Goal: Navigation & Orientation: Understand site structure

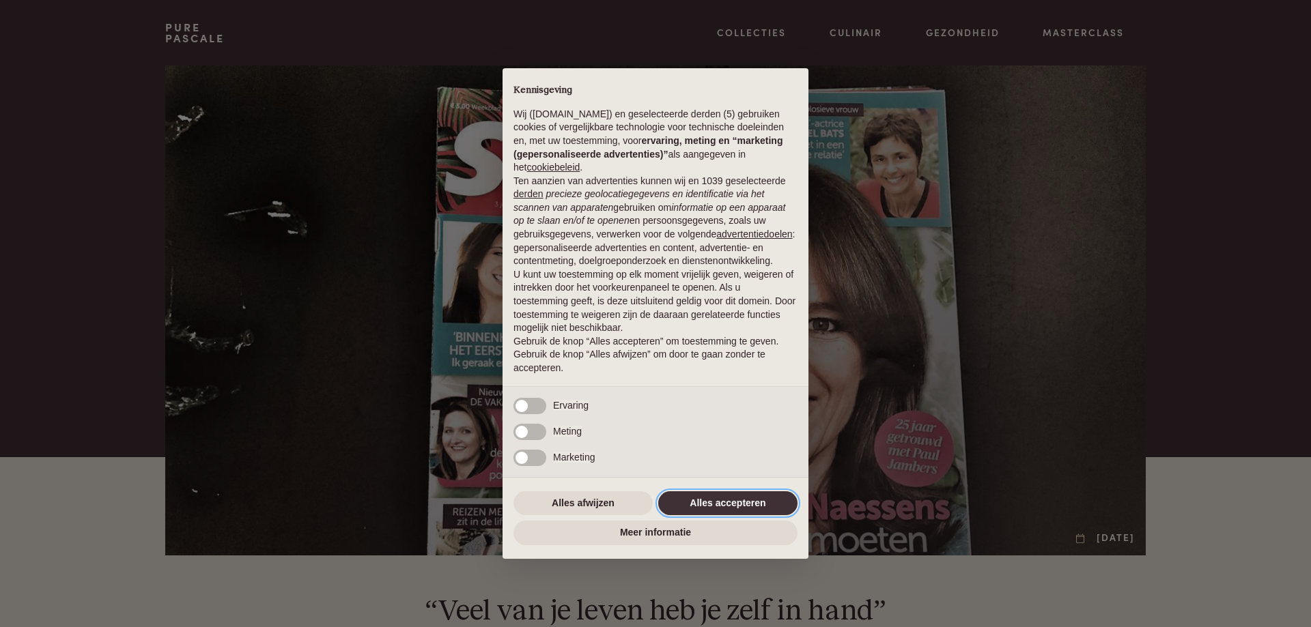
click at [705, 509] on button "Alles accepteren" at bounding box center [727, 504] width 139 height 25
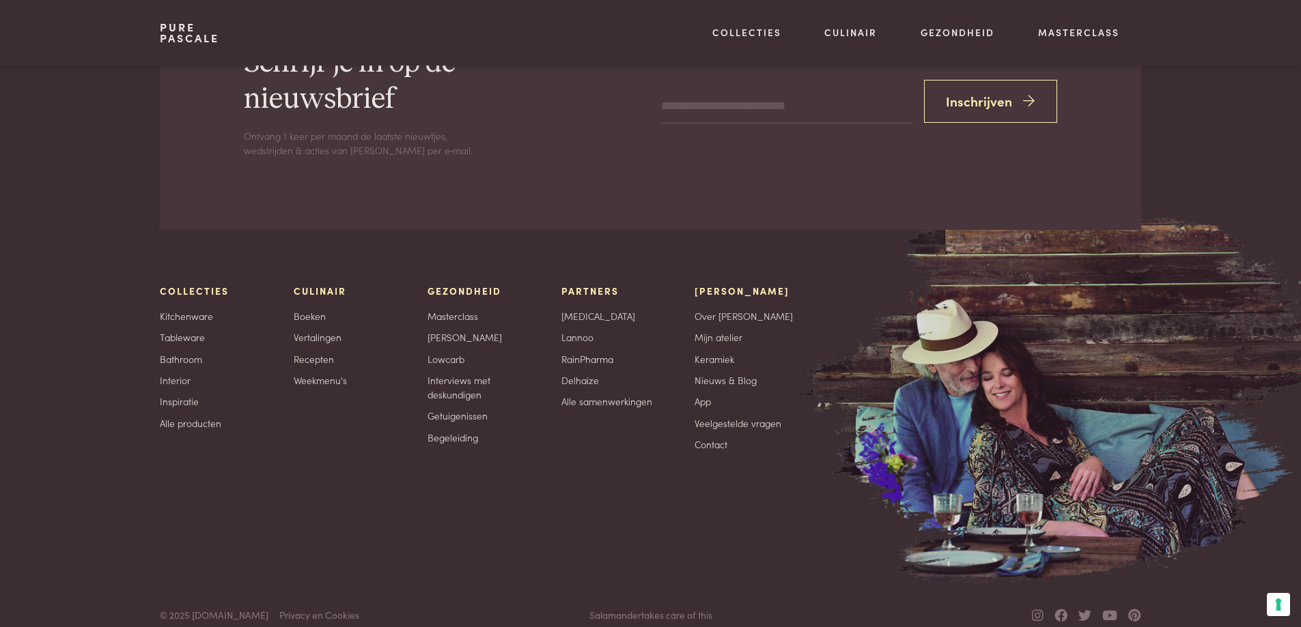
scroll to position [3714, 0]
click at [716, 437] on link "Contact" at bounding box center [710, 444] width 33 height 14
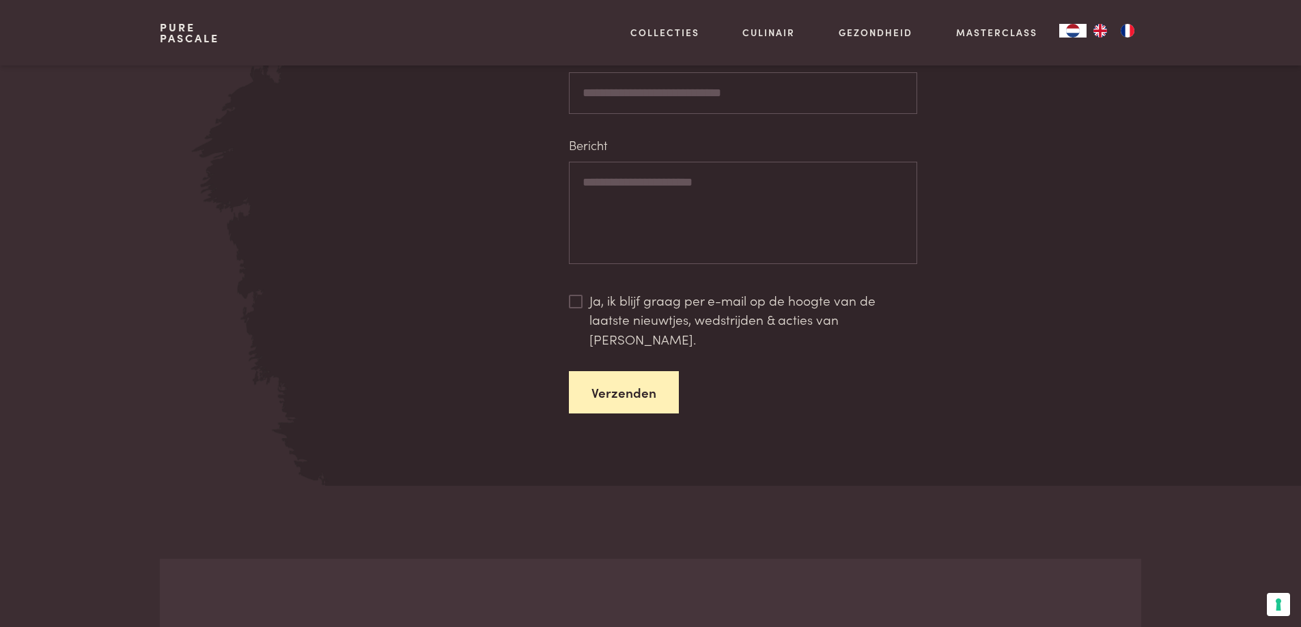
scroll to position [1775, 0]
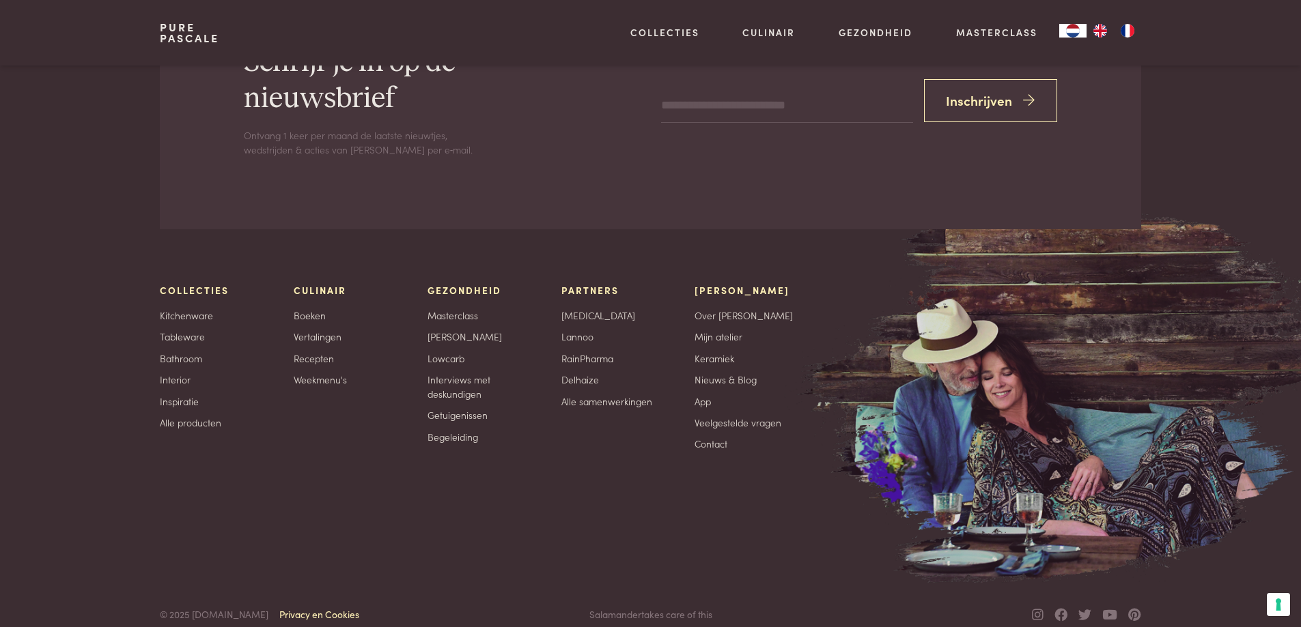
click at [297, 608] on link "Privacy en Cookies" at bounding box center [319, 615] width 80 height 14
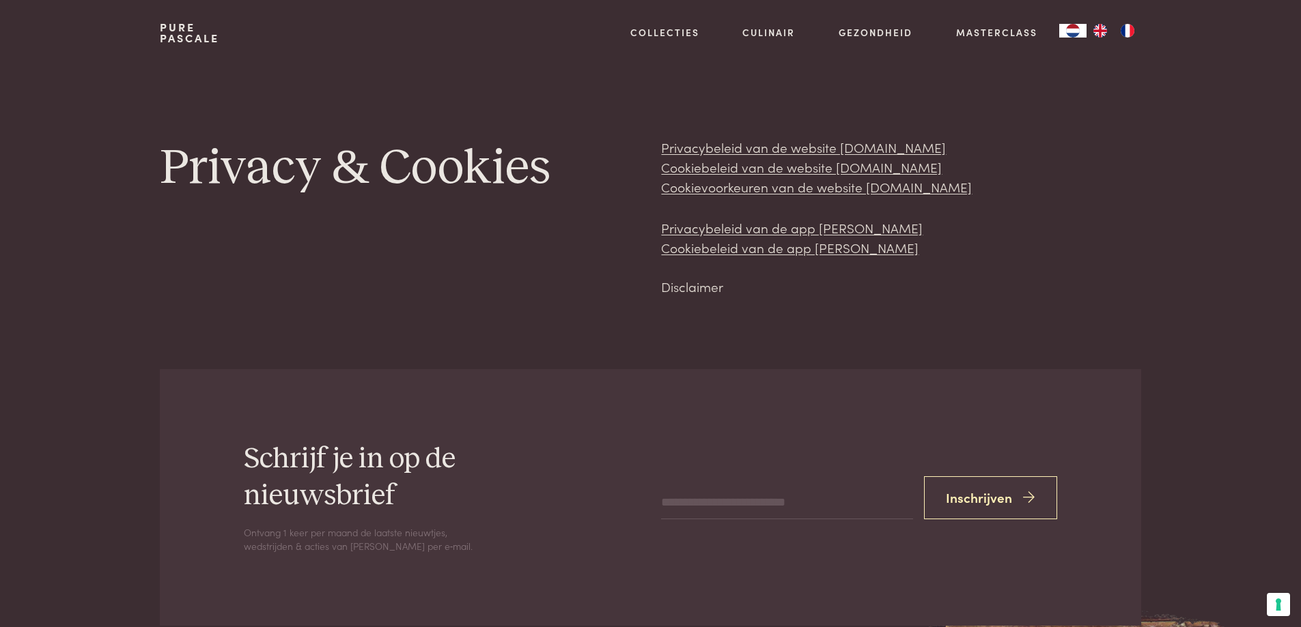
click at [696, 287] on link "Disclaimer" at bounding box center [692, 286] width 62 height 18
click at [780, 150] on link "Privacybeleid van de website purepascale.com" at bounding box center [803, 147] width 285 height 18
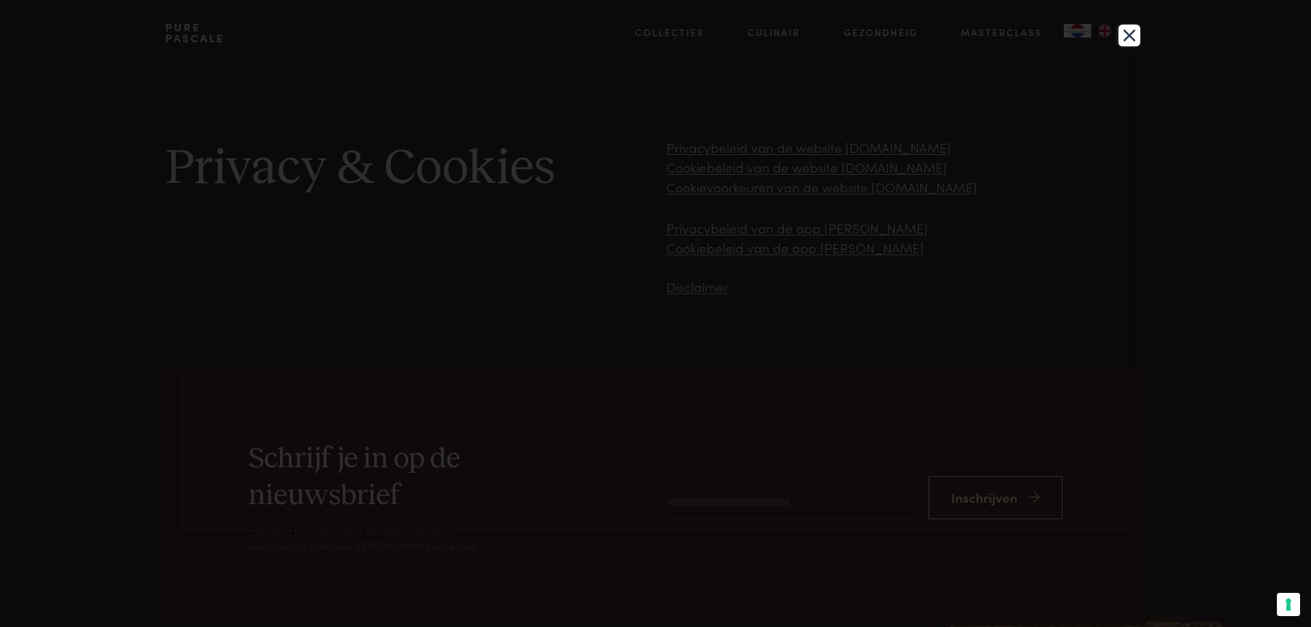
click at [1131, 42] on button "Close" at bounding box center [1129, 36] width 22 height 22
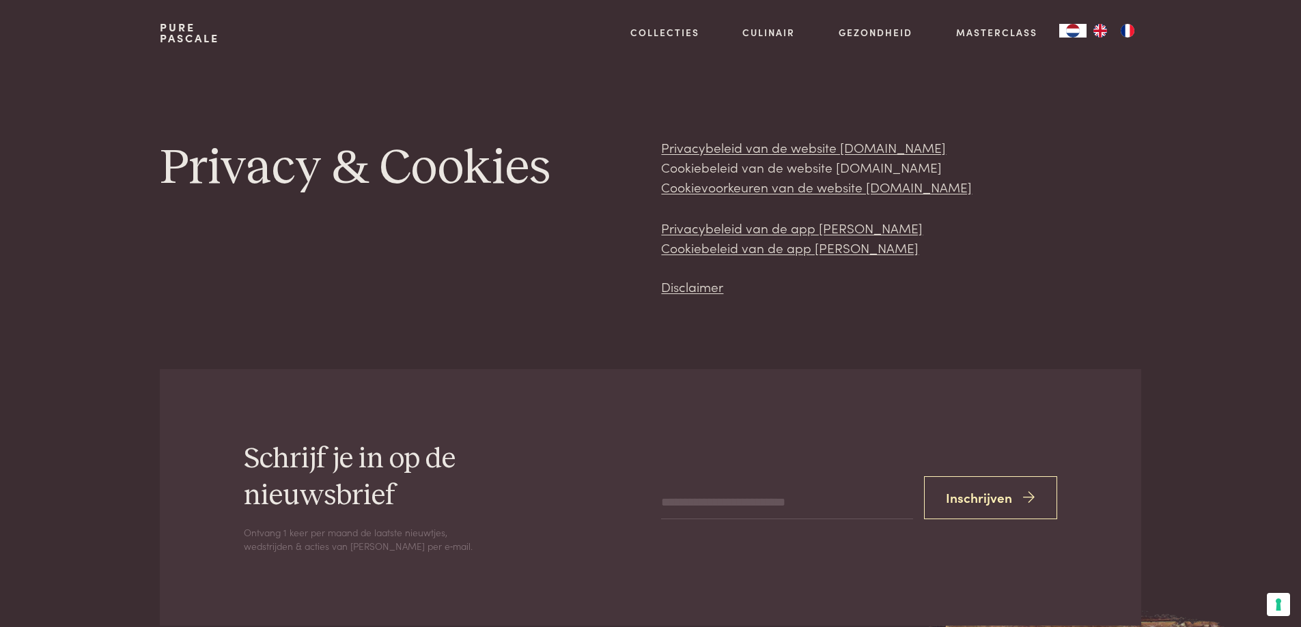
click at [813, 173] on link "Cookiebeleid van de website purepascale.com" at bounding box center [801, 167] width 281 height 18
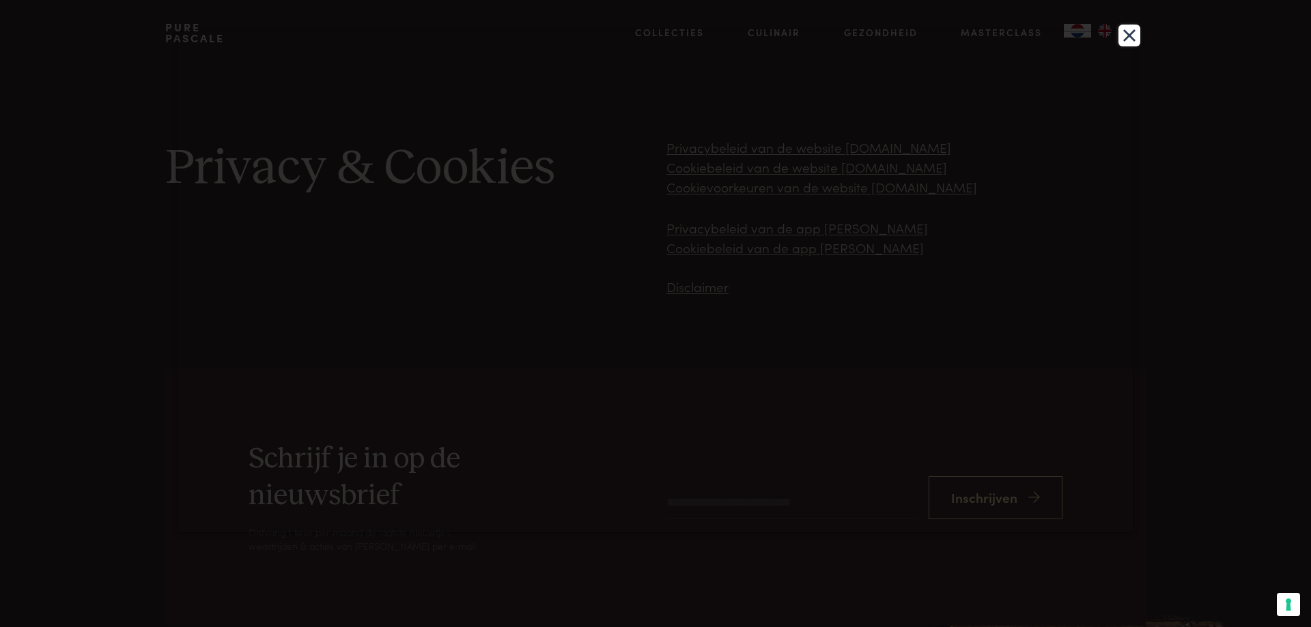
click at [1132, 36] on button "Close" at bounding box center [1129, 36] width 22 height 22
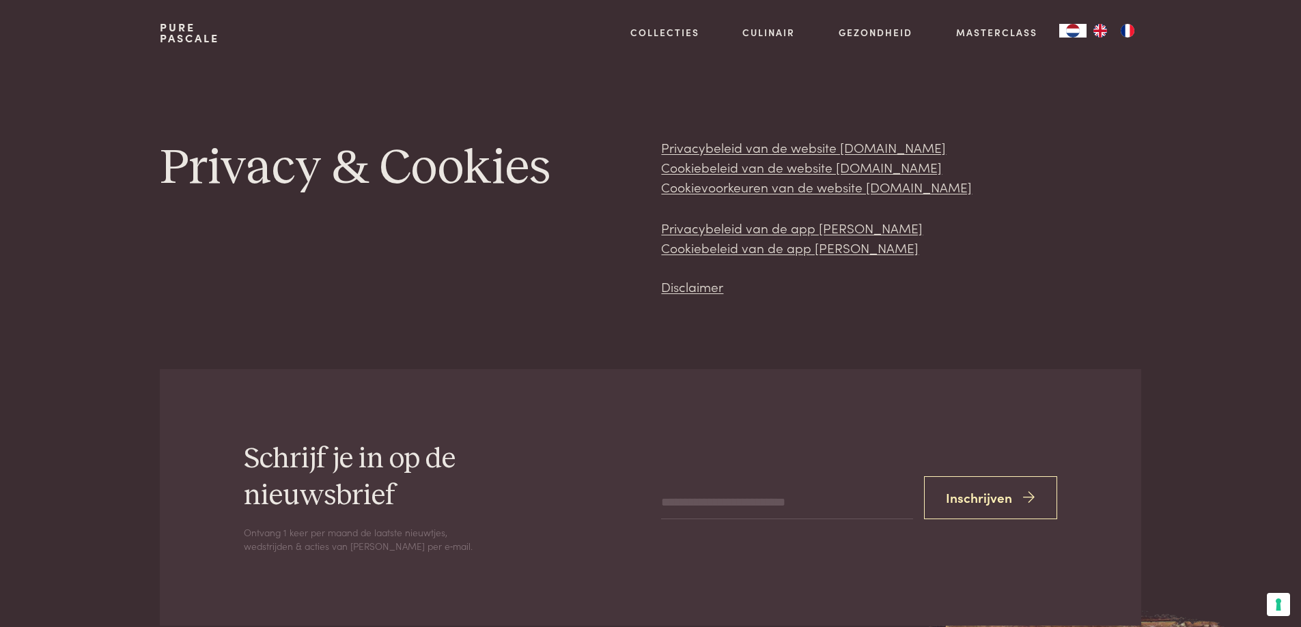
click at [185, 41] on link "Pure Pascale" at bounding box center [189, 33] width 59 height 22
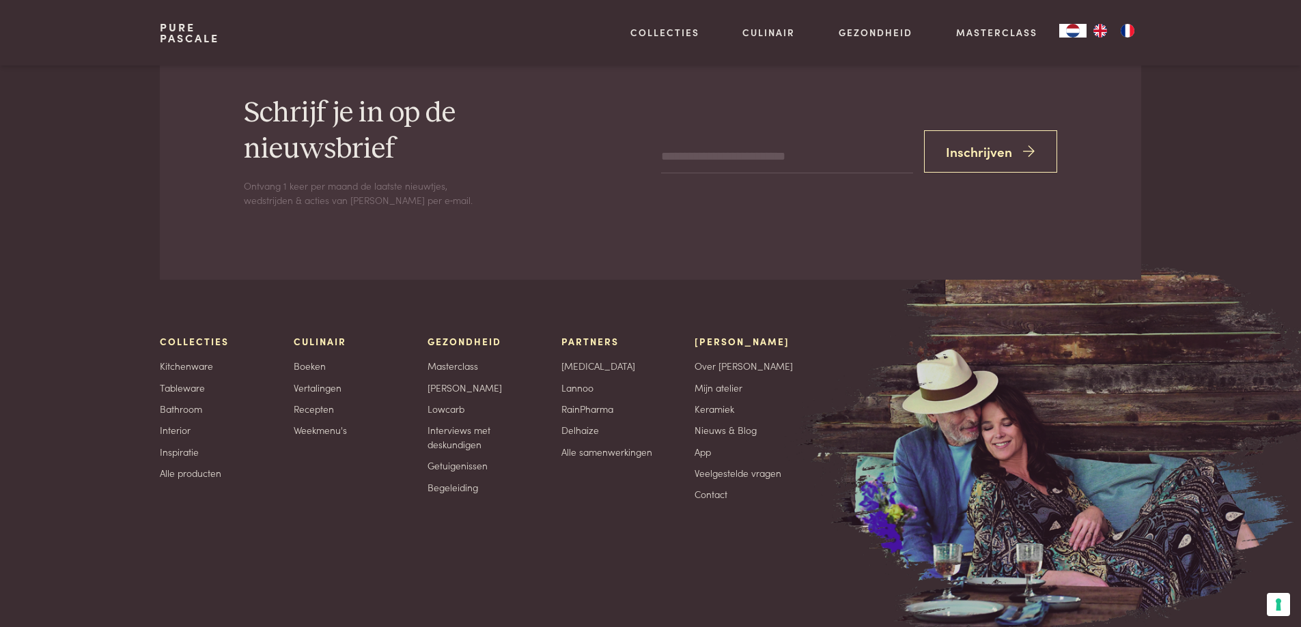
scroll to position [4451, 0]
